Goal: Task Accomplishment & Management: Use online tool/utility

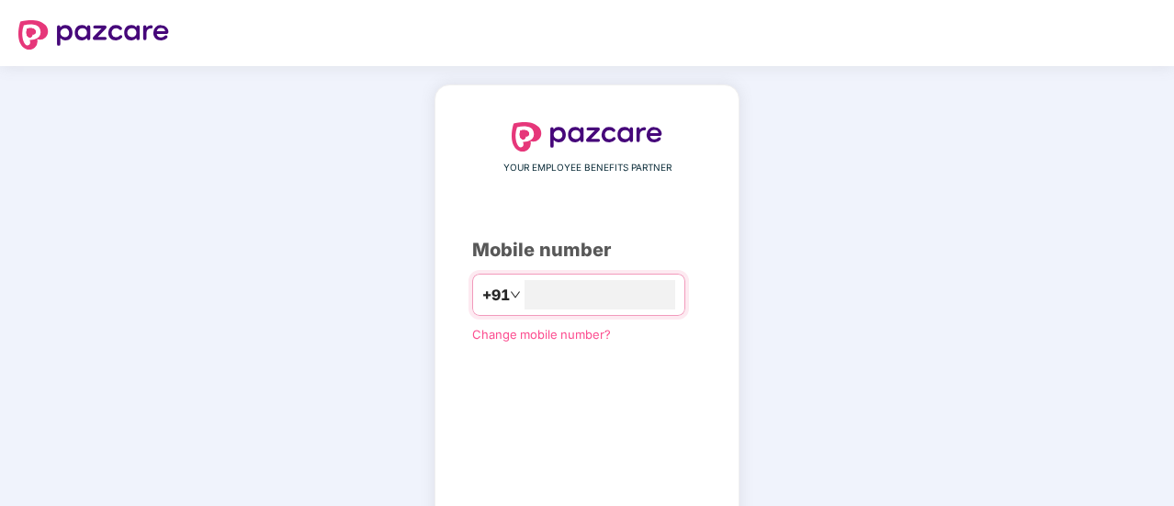
type input "**********"
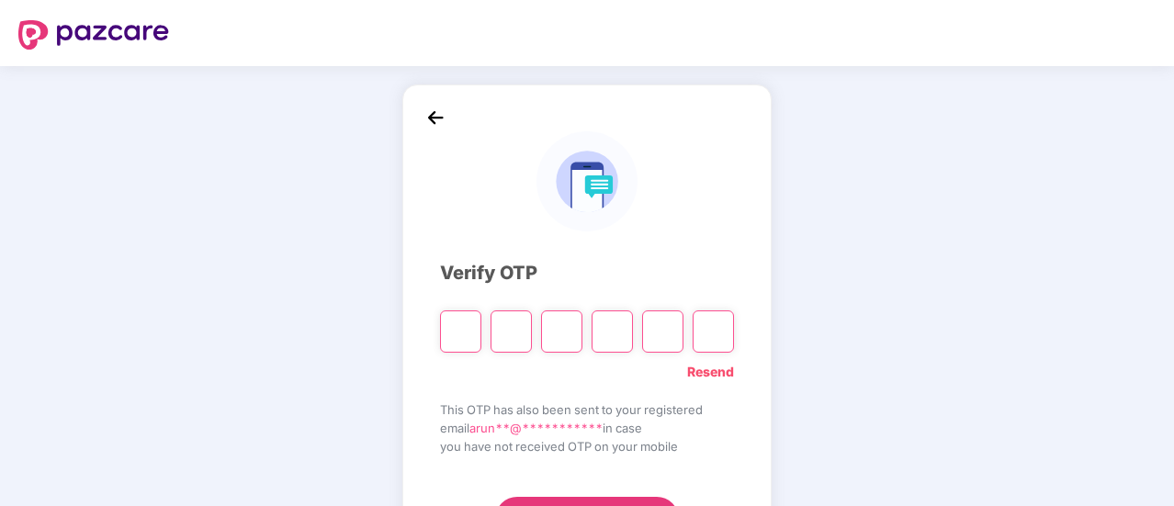
type input "*"
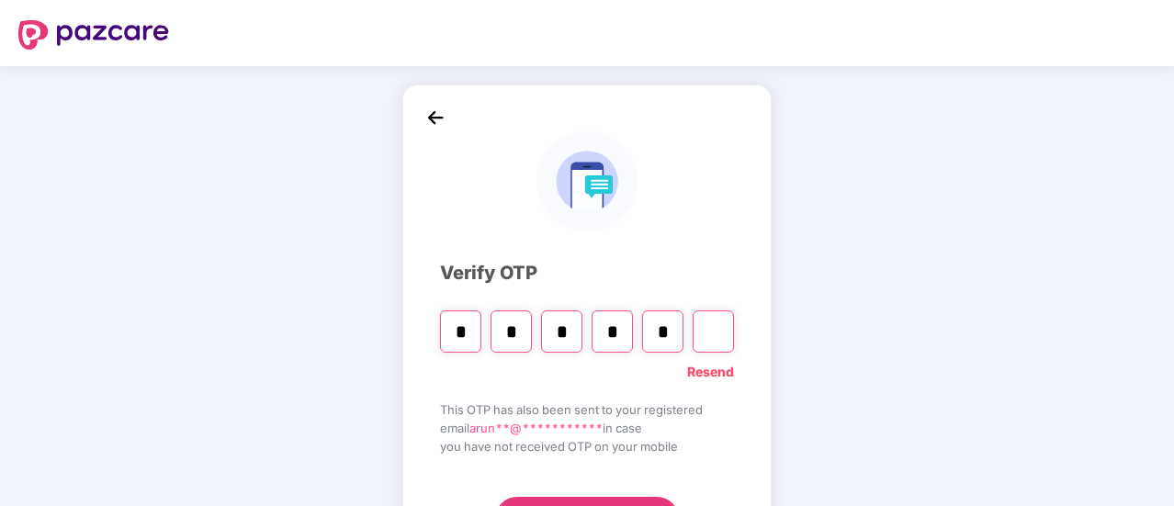
type input "*"
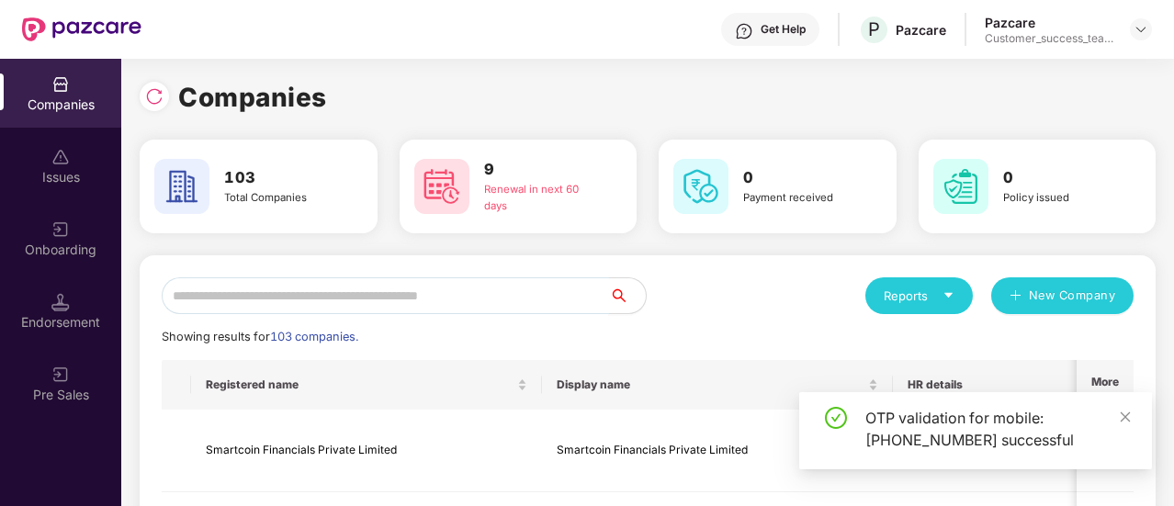
click at [485, 299] on input "text" at bounding box center [385, 295] width 447 height 37
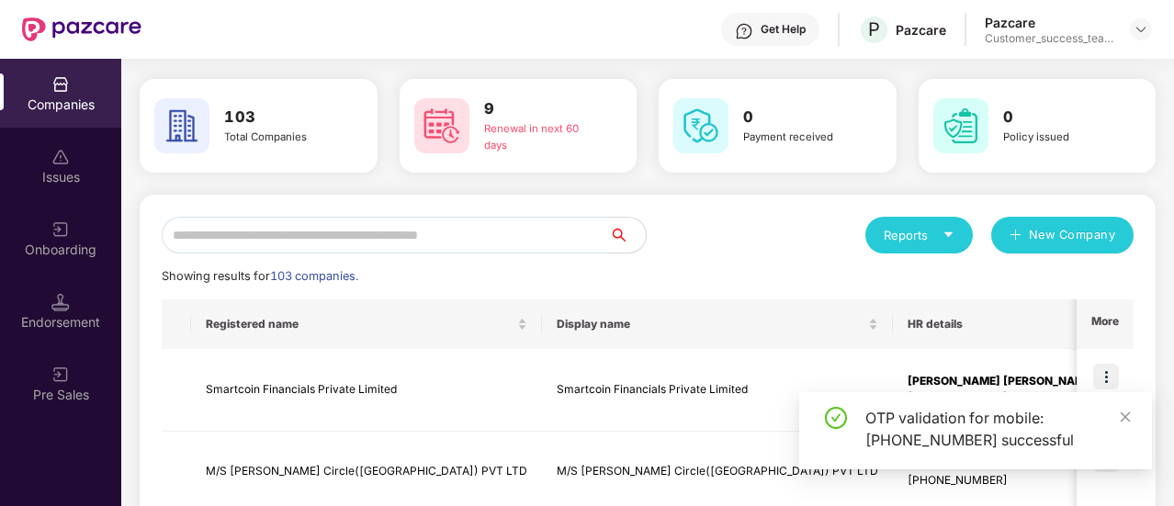
scroll to position [61, 0]
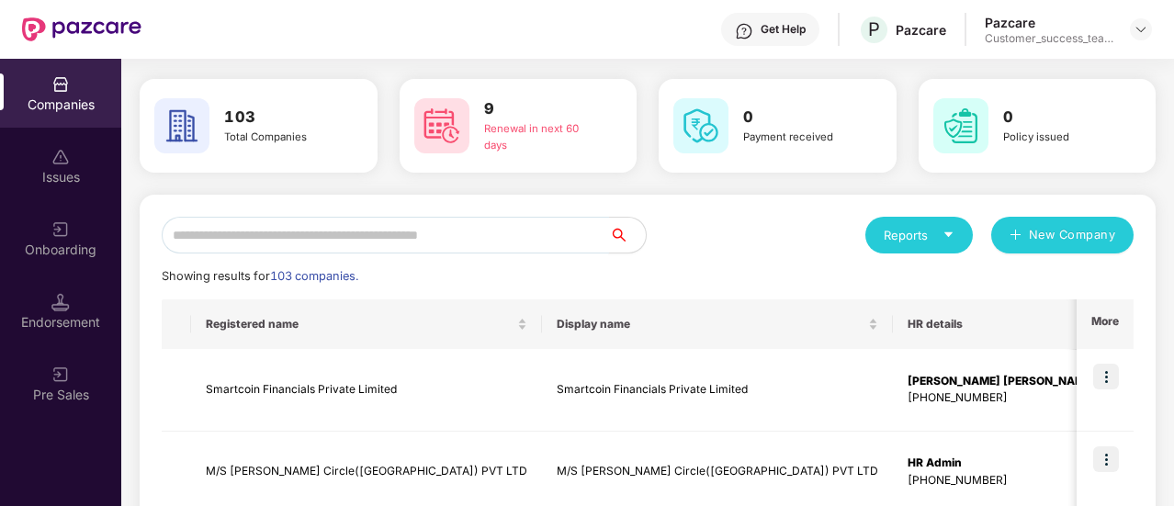
type input "*"
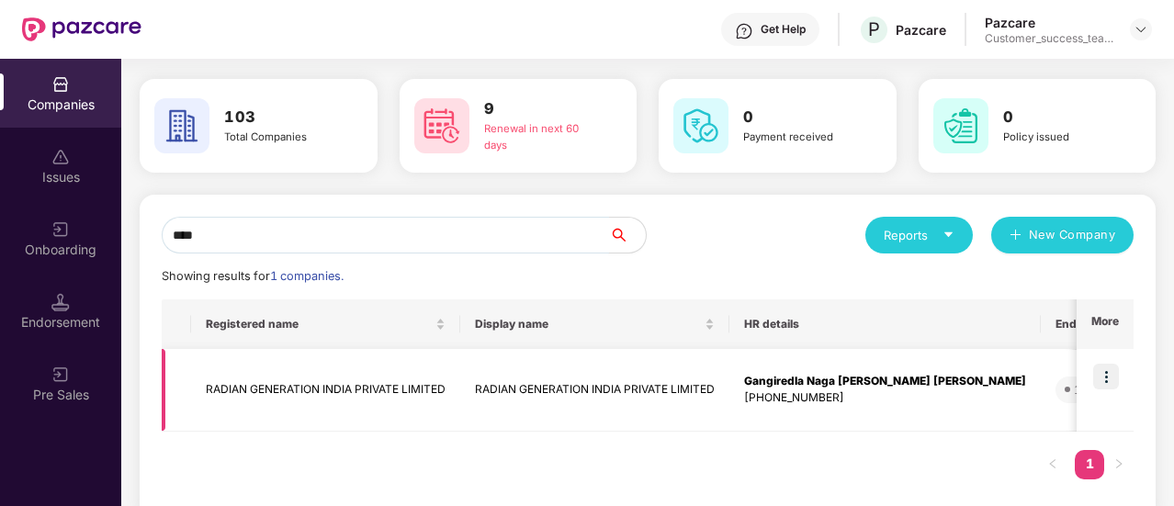
type input "****"
click at [1110, 370] on img at bounding box center [1106, 377] width 26 height 26
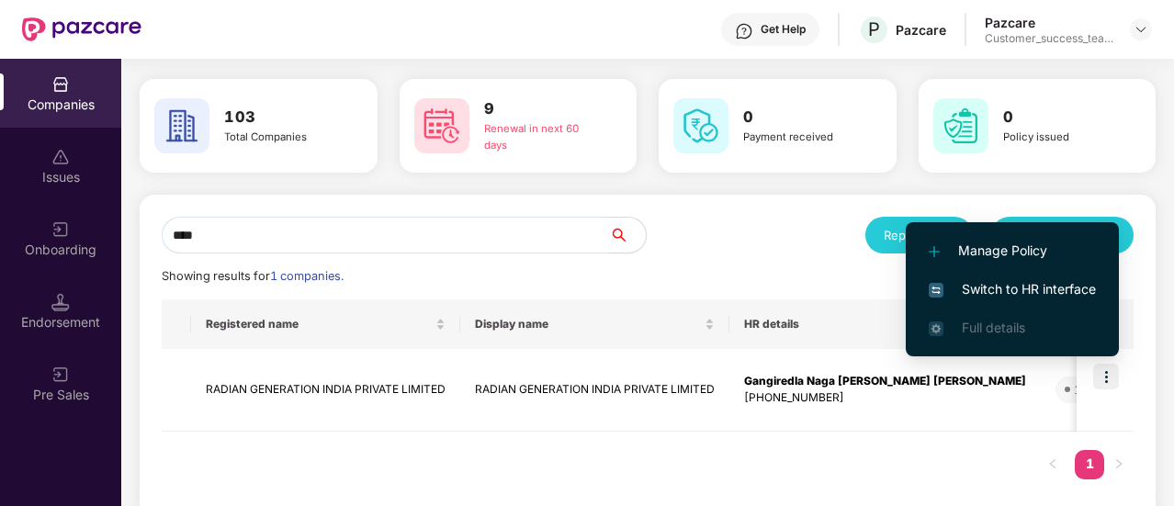
click at [1036, 296] on span "Switch to HR interface" at bounding box center [1012, 289] width 167 height 20
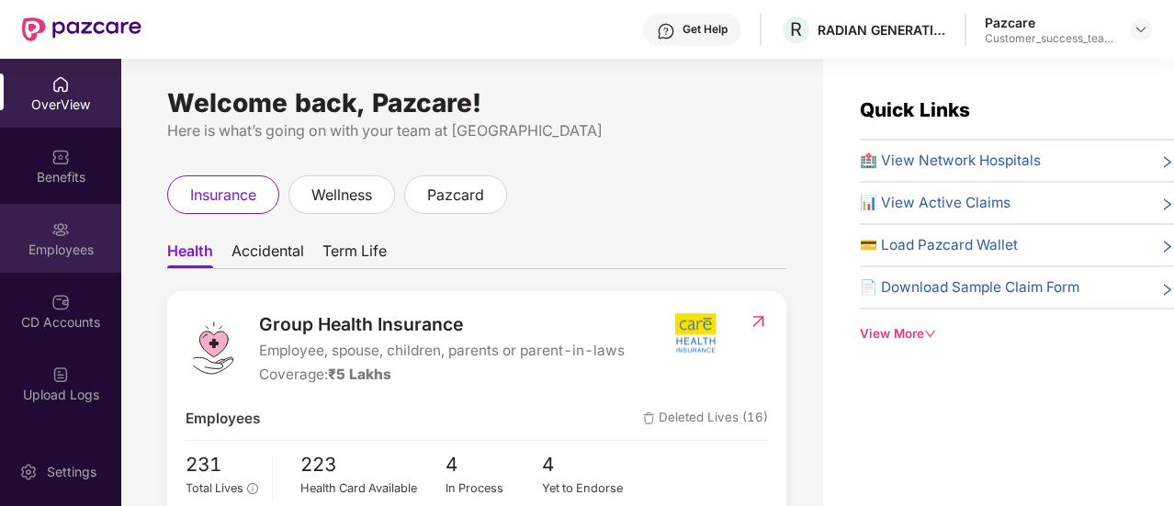
click at [61, 266] on div "Employees" at bounding box center [60, 238] width 121 height 69
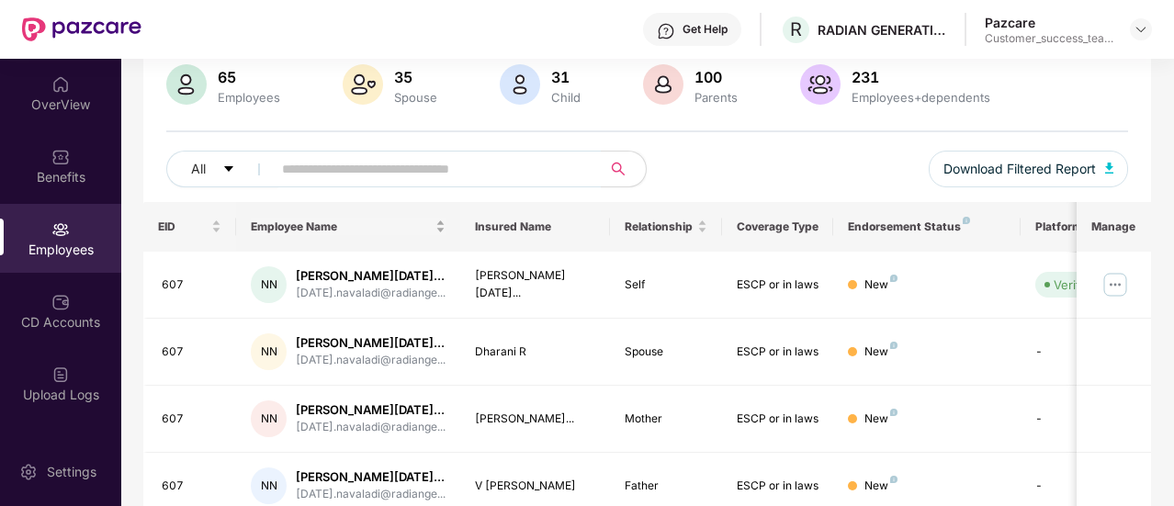
scroll to position [145, 0]
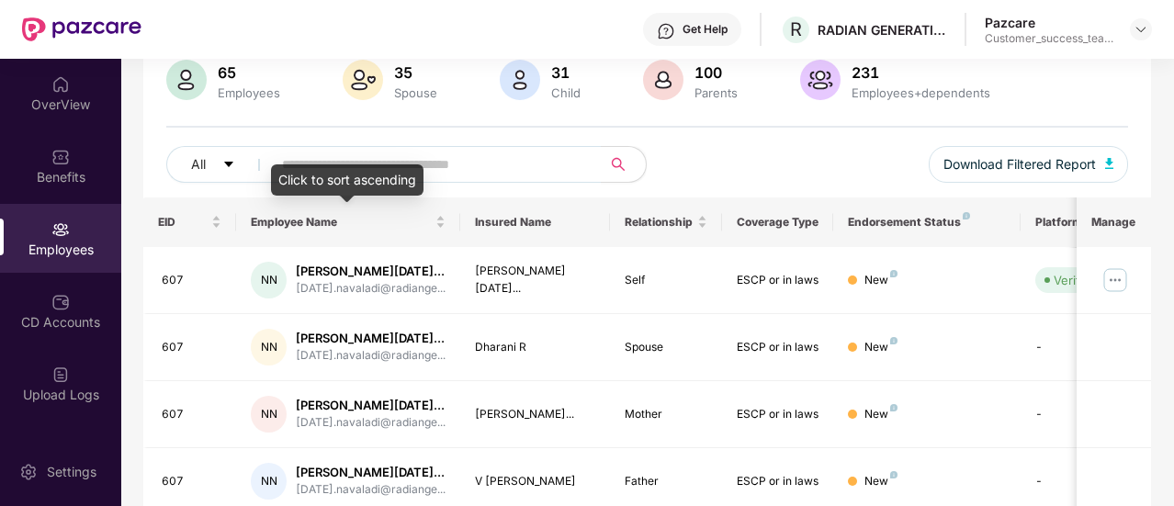
click at [384, 185] on div "Click to sort ascending" at bounding box center [347, 179] width 153 height 31
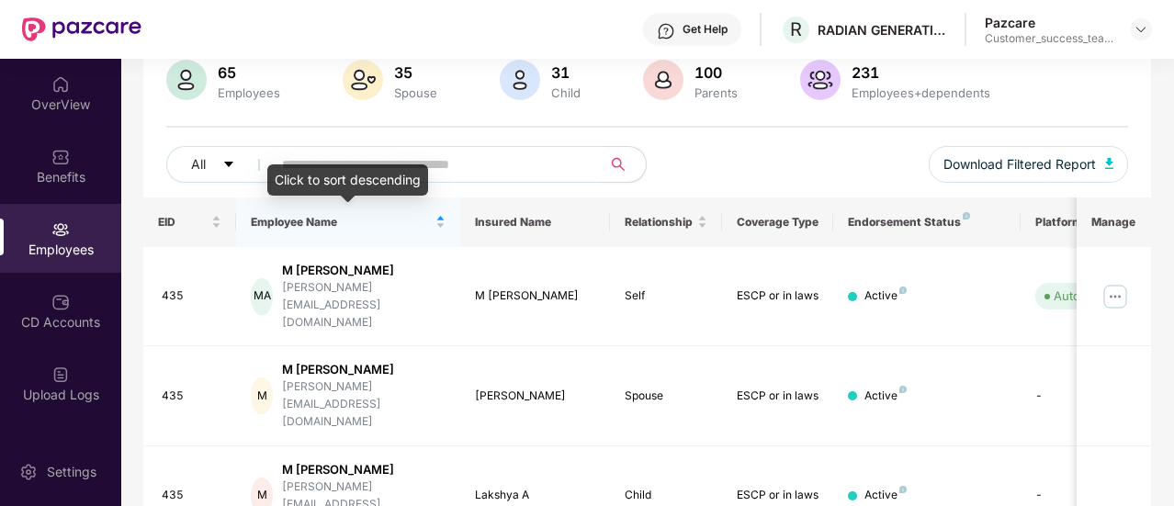
click at [362, 161] on input "text" at bounding box center [429, 165] width 295 height 28
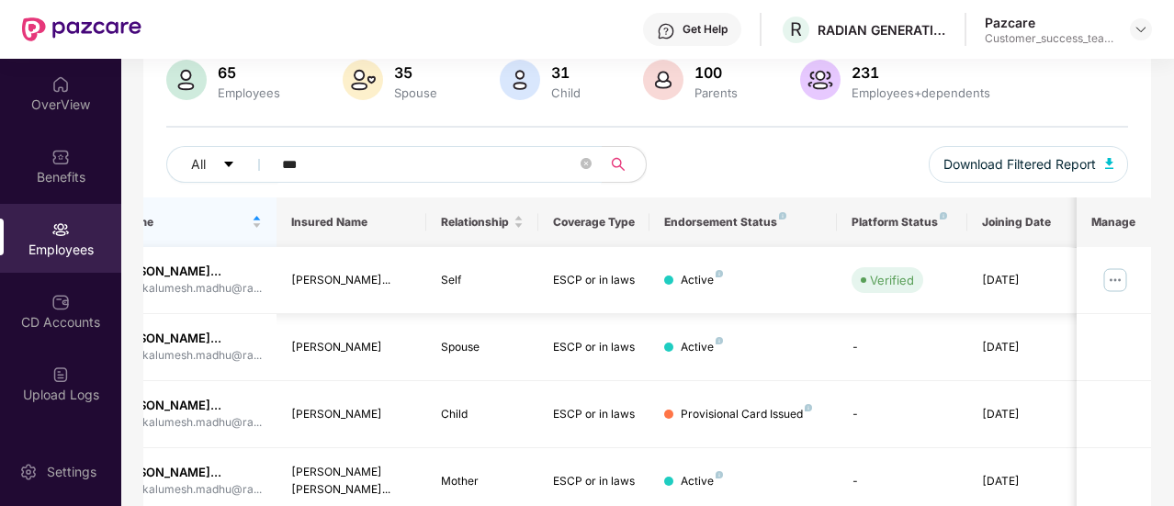
scroll to position [0, 0]
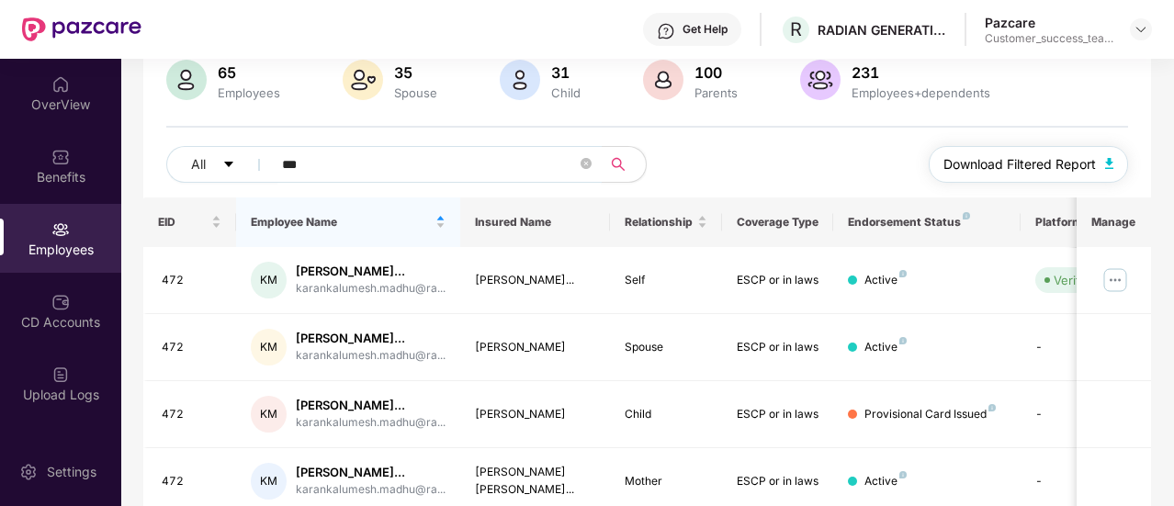
type input "***"
click at [1001, 171] on span "Download Filtered Report" at bounding box center [1020, 164] width 153 height 20
